Goal: Task Accomplishment & Management: Manage account settings

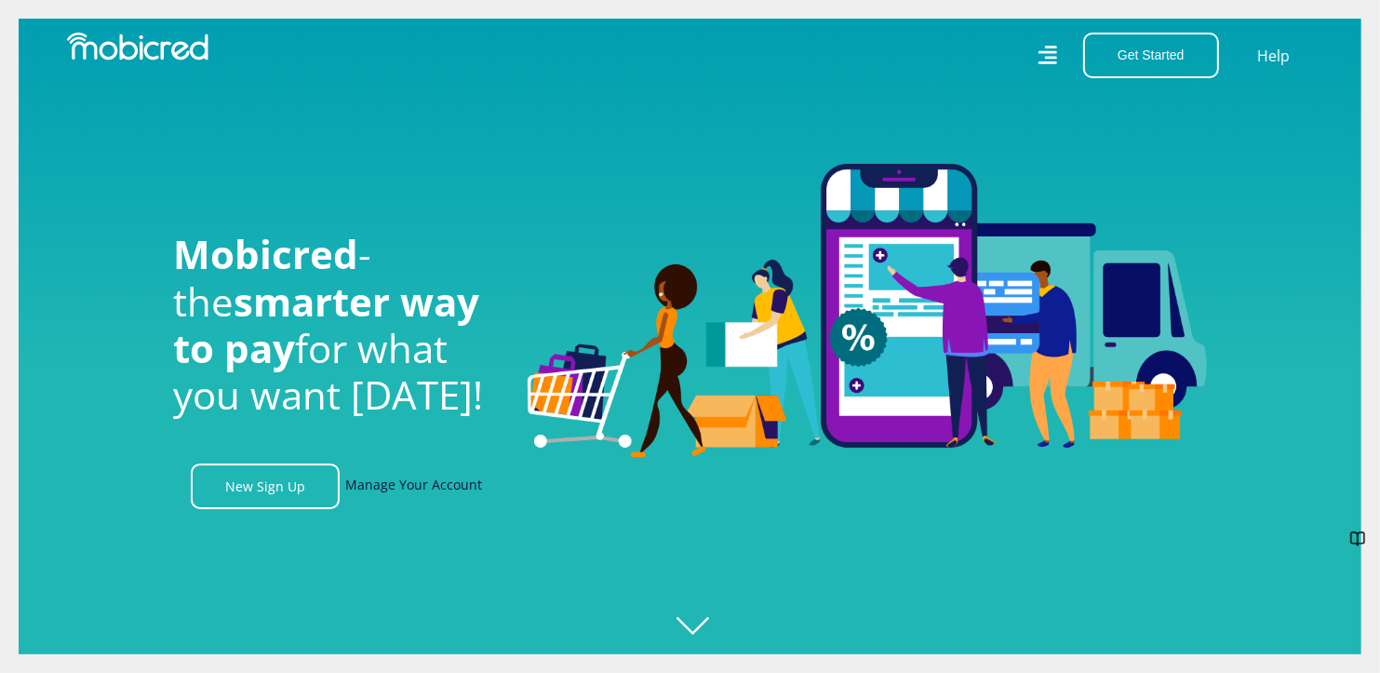
scroll to position [0, 1325]
click at [426, 489] on link "Manage Your Account" at bounding box center [413, 486] width 137 height 46
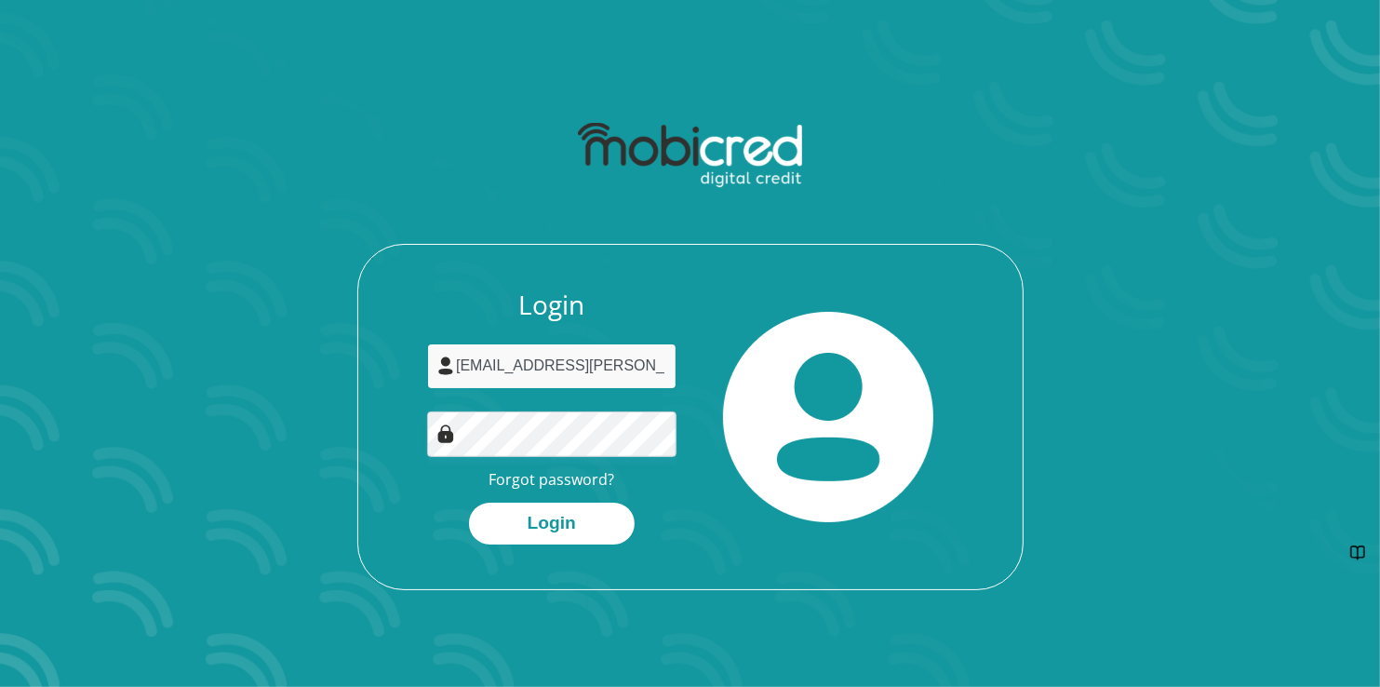
click at [427, 389] on div at bounding box center [427, 389] width 0 height 0
type input "a"
type input "[EMAIL_ADDRESS][PERSON_NAME][DOMAIN_NAME]"
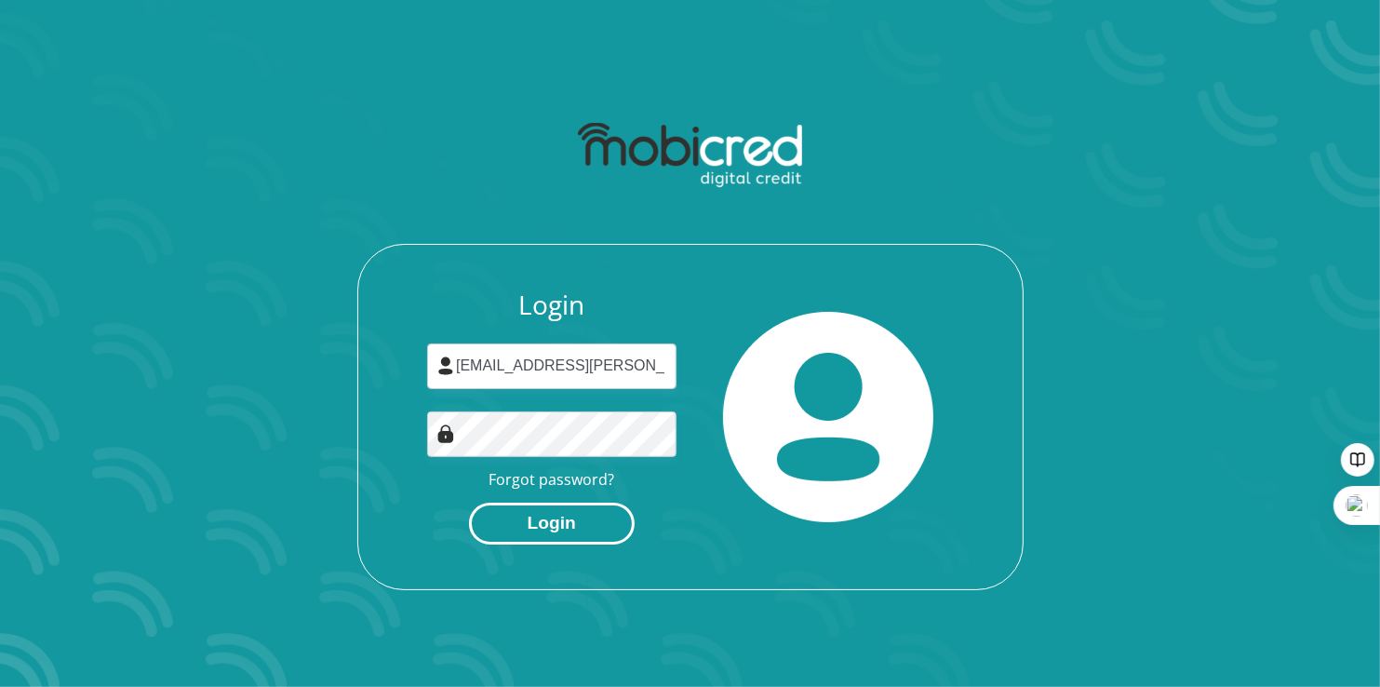
click at [547, 528] on button "Login" at bounding box center [552, 524] width 166 height 42
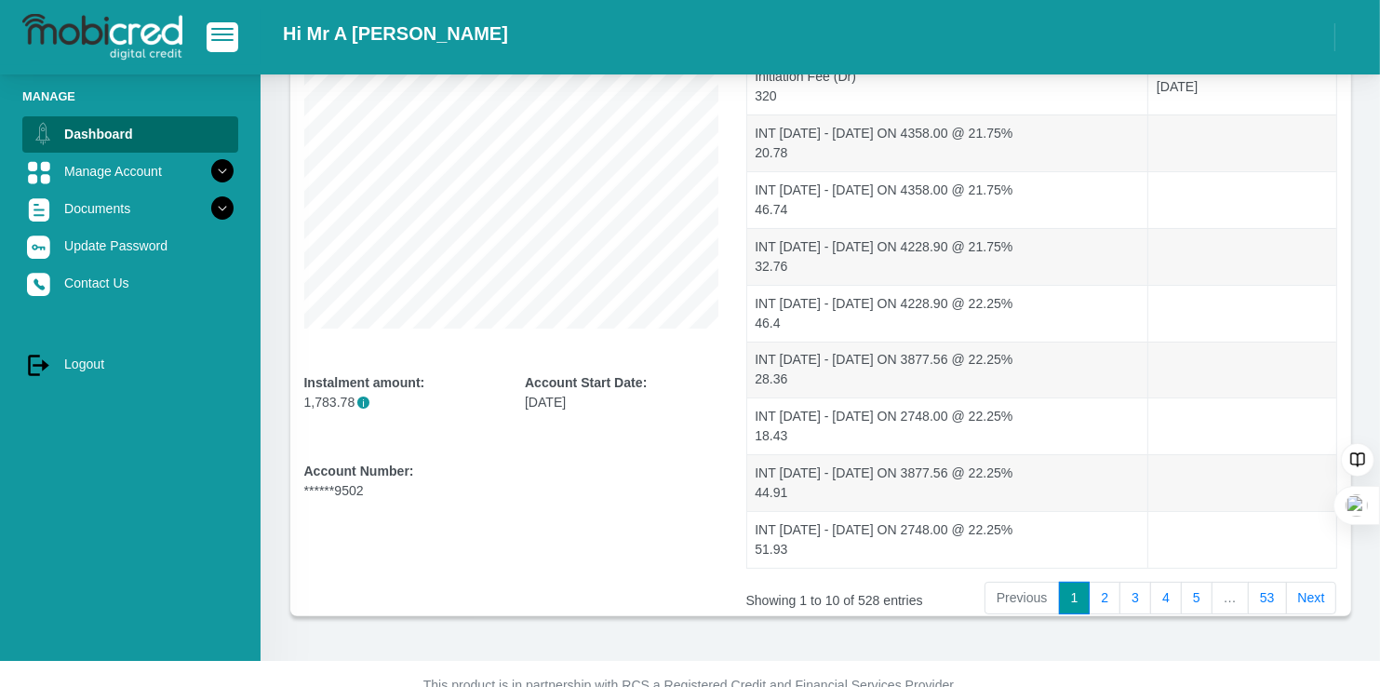
scroll to position [321, 0]
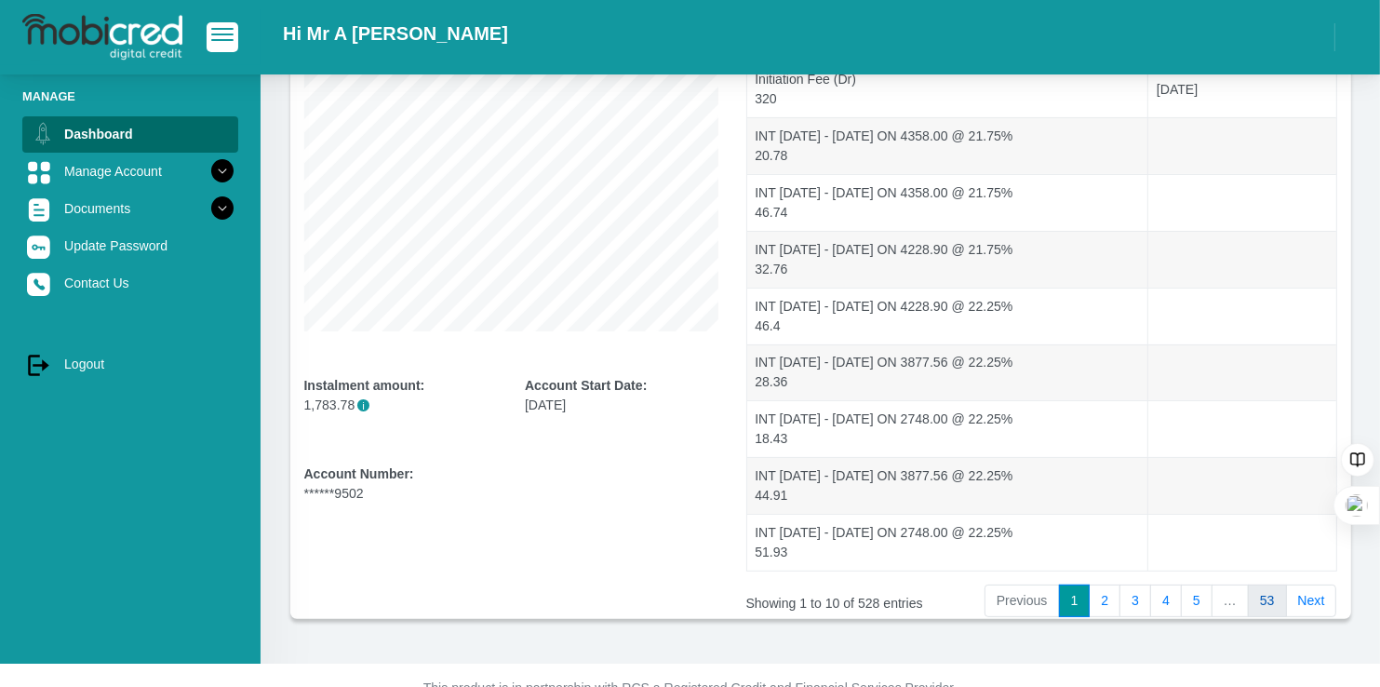
click at [1275, 593] on link "53" at bounding box center [1267, 601] width 39 height 34
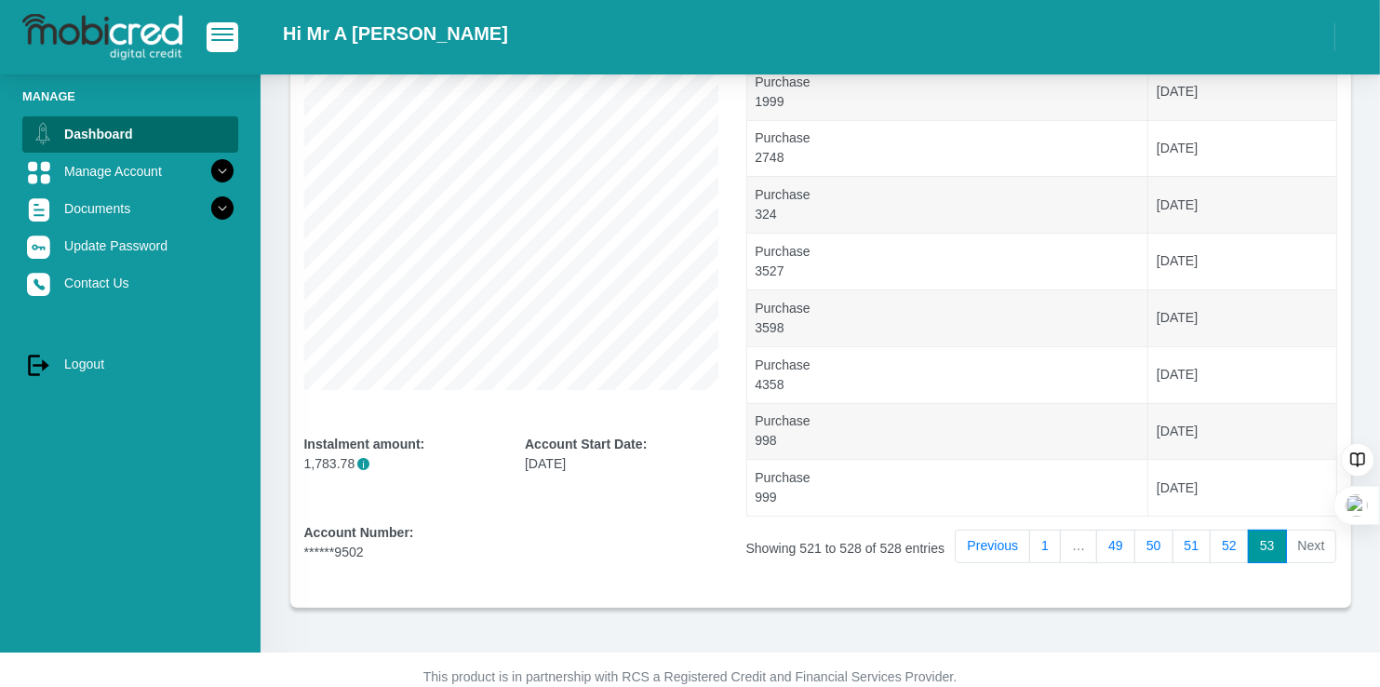
scroll to position [289, 0]
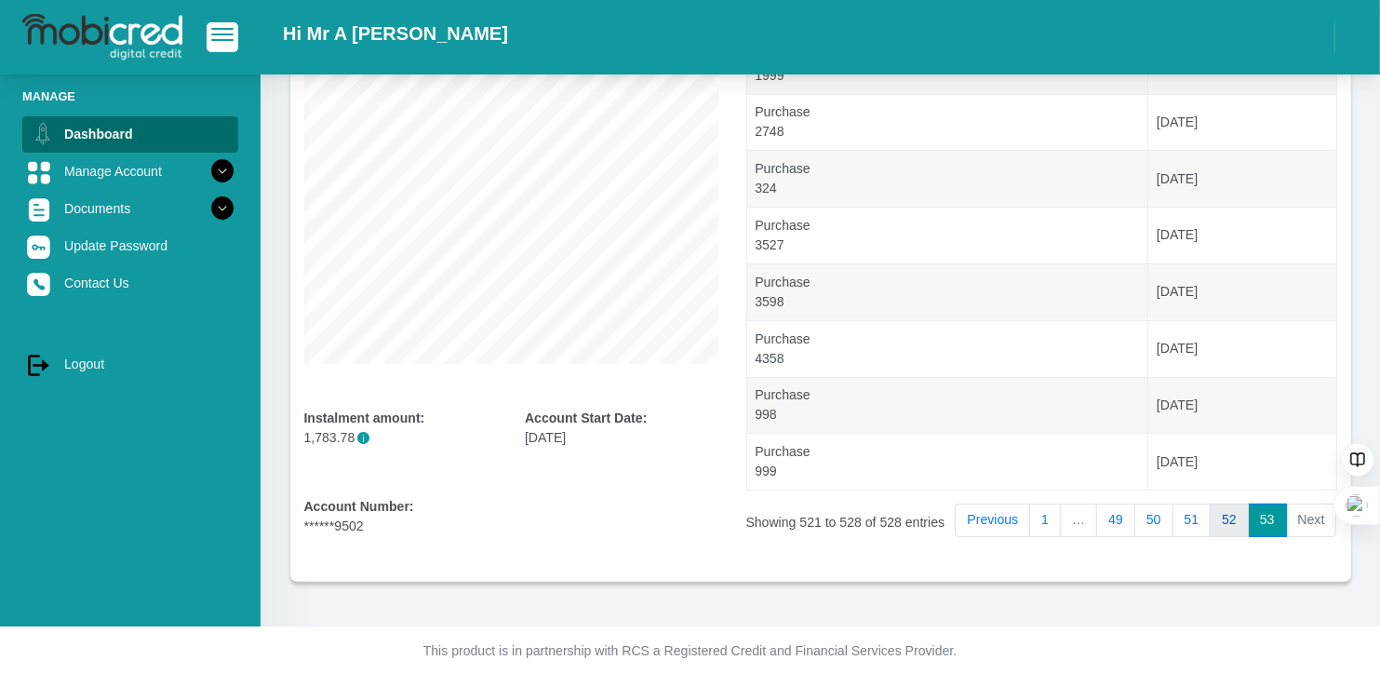
click at [1227, 518] on link "52" at bounding box center [1229, 521] width 39 height 34
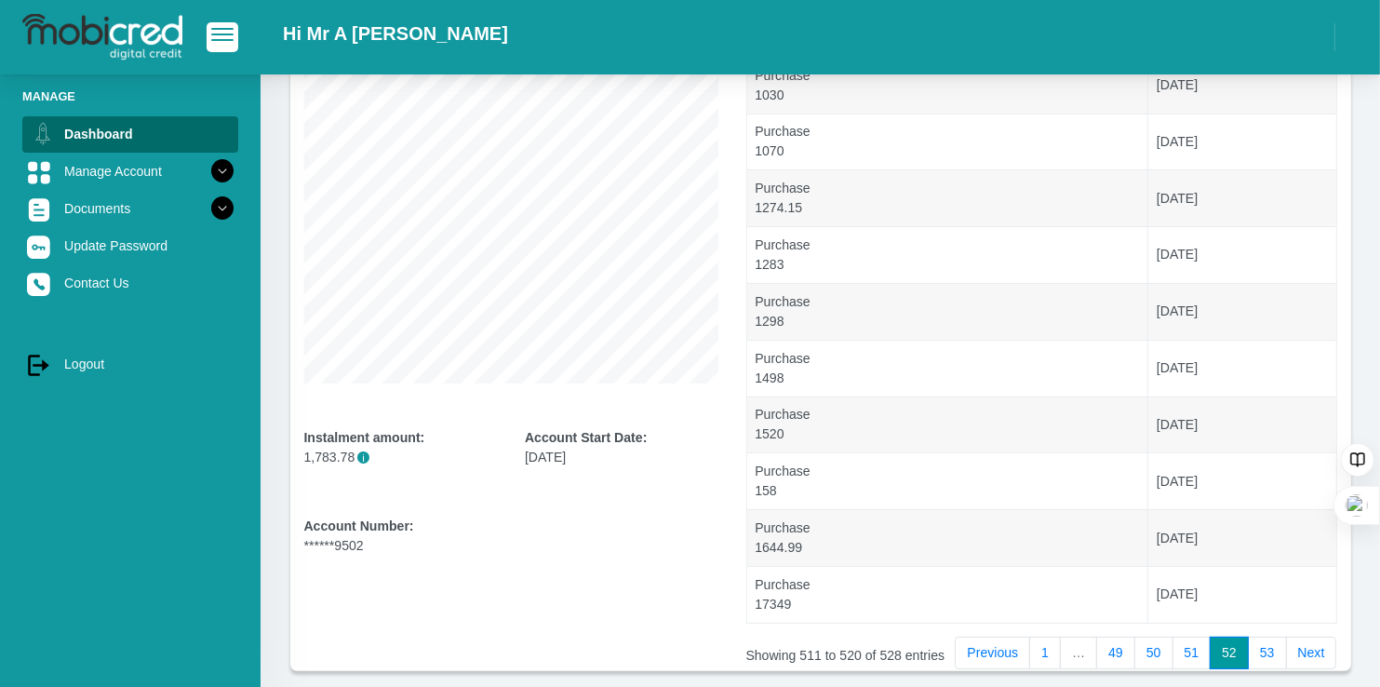
scroll to position [357, 0]
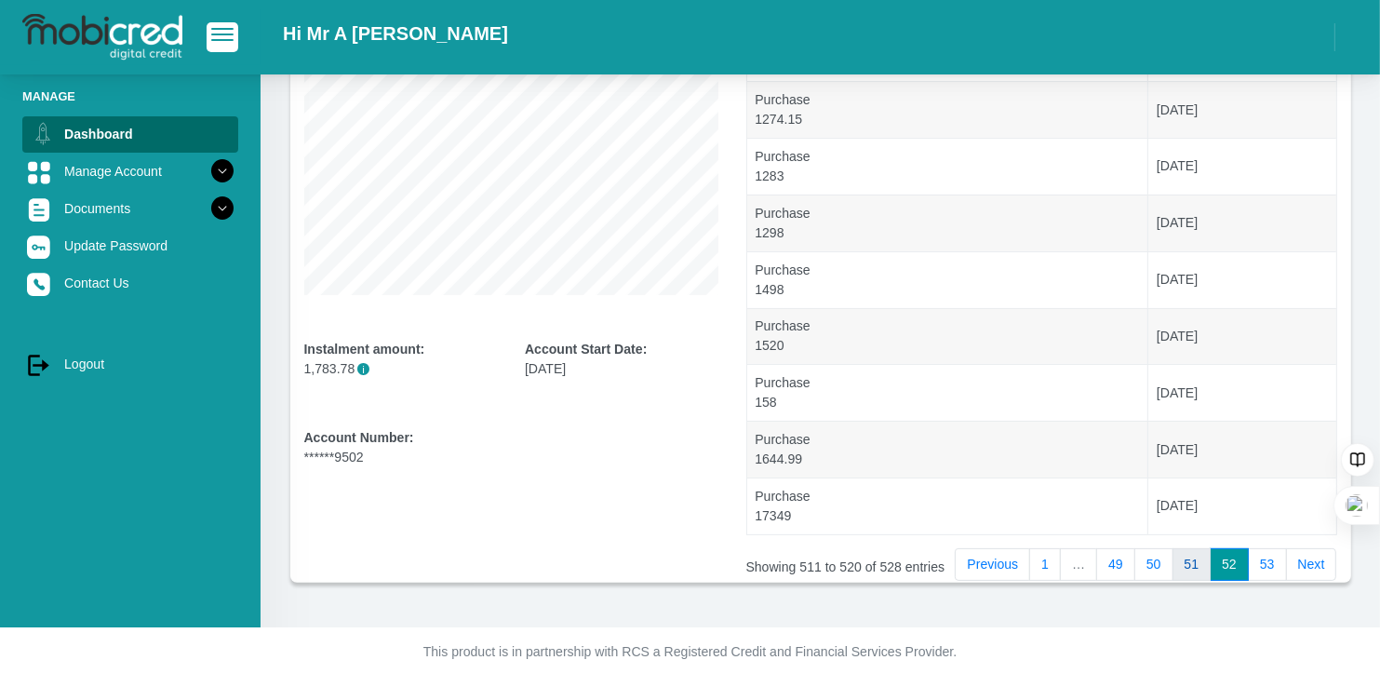
click at [1202, 557] on link "51" at bounding box center [1192, 565] width 39 height 34
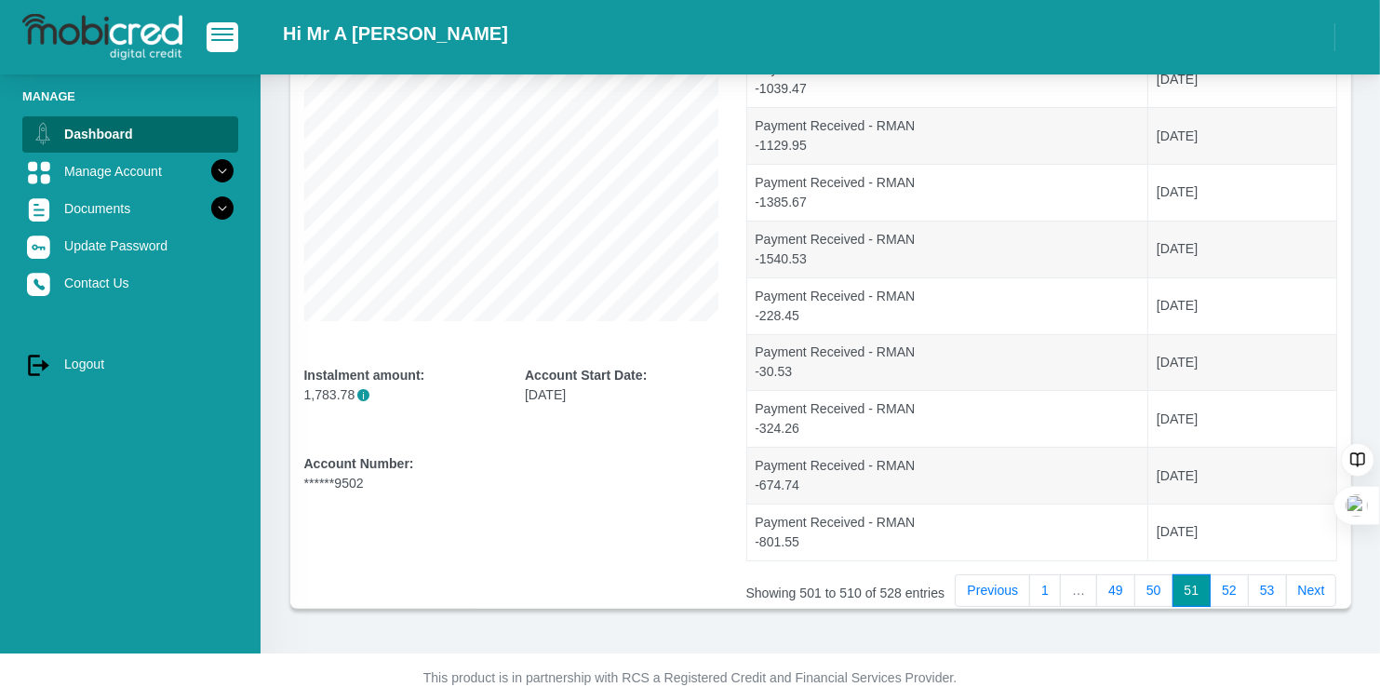
scroll to position [349, 0]
